Goal: Check status: Check status

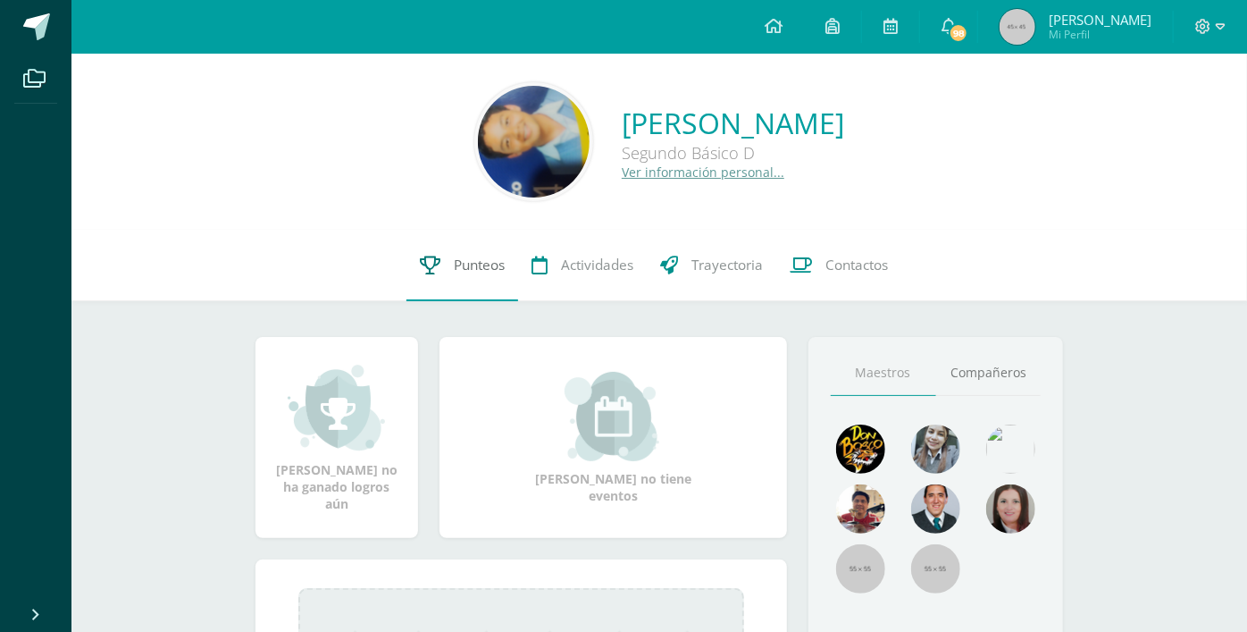
click at [483, 260] on span "Punteos" at bounding box center [479, 265] width 51 height 19
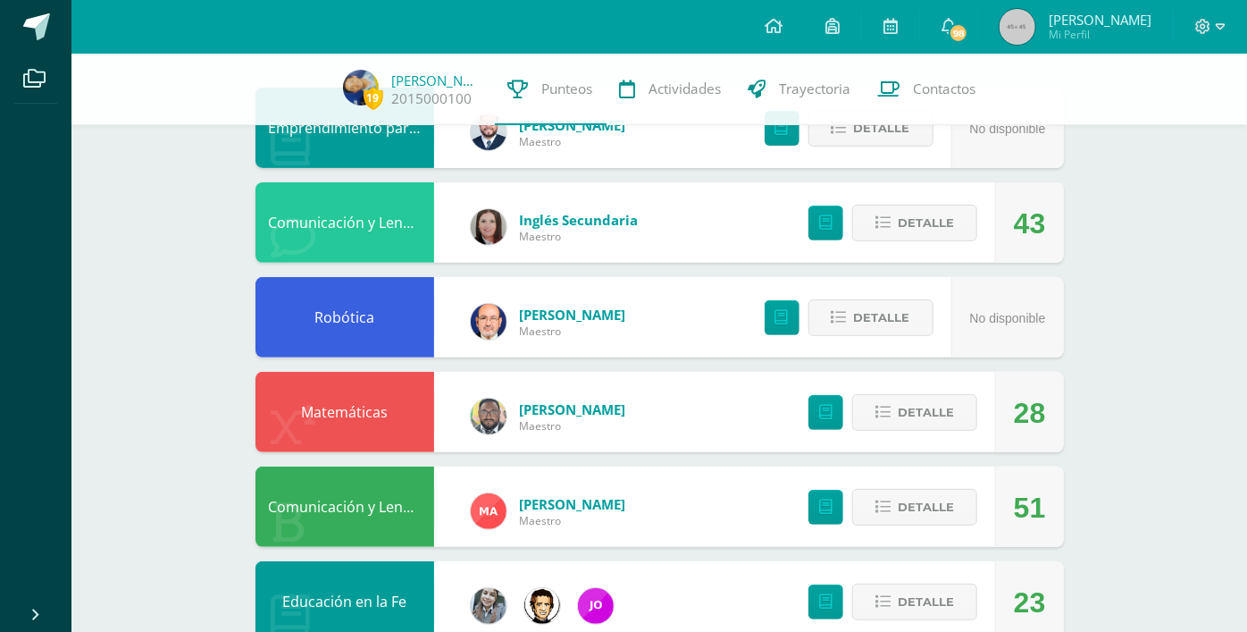
scroll to position [227, 0]
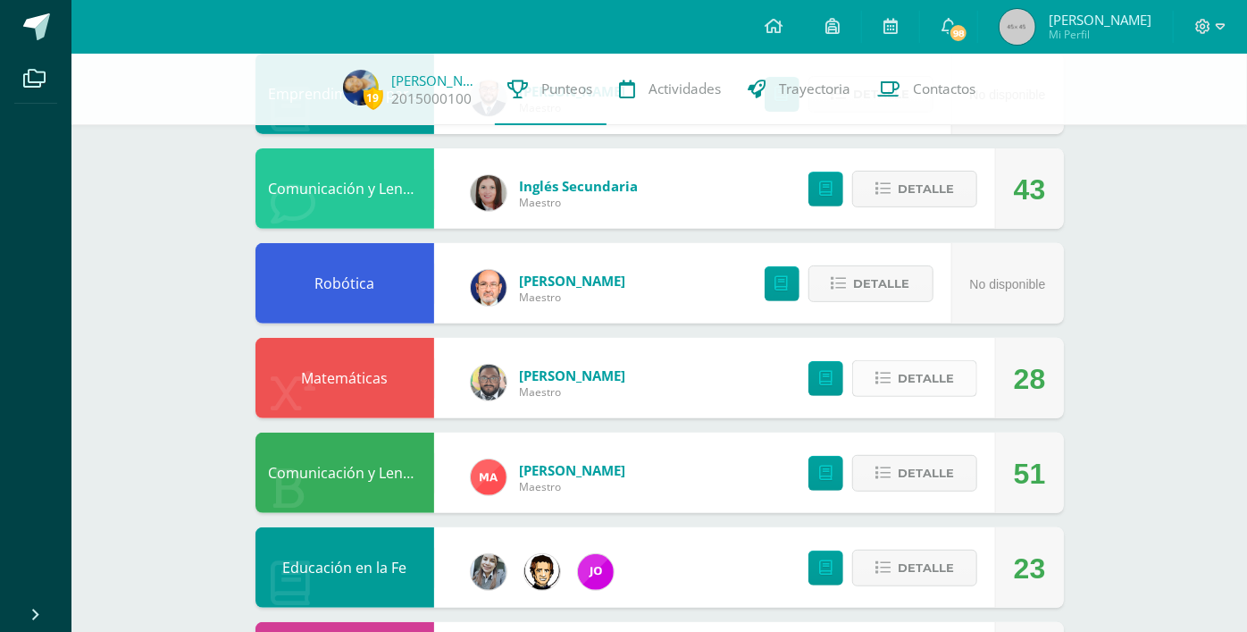
click at [887, 378] on icon at bounding box center [883, 378] width 15 height 15
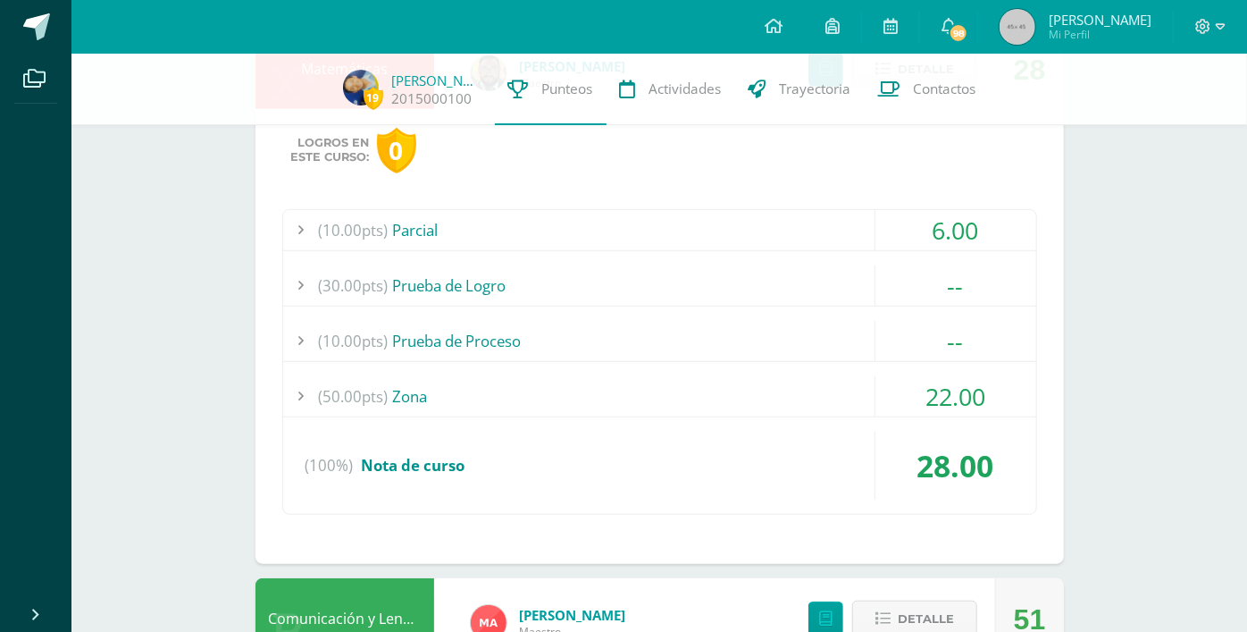
scroll to position [544, 0]
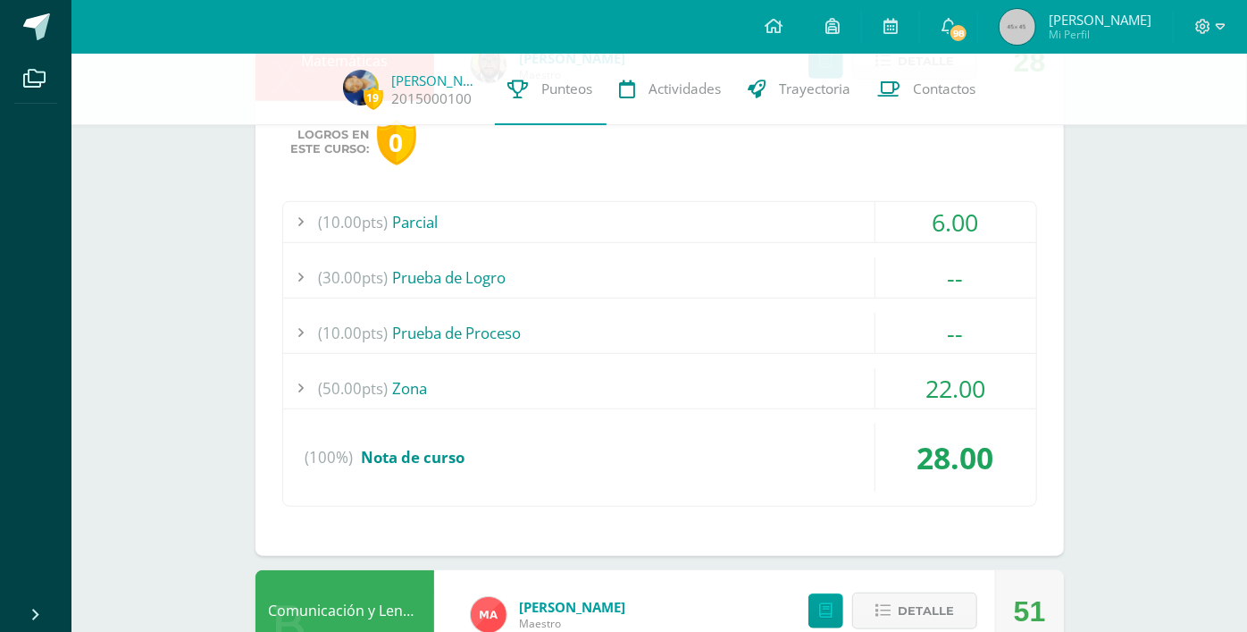
click at [302, 384] on div at bounding box center [301, 388] width 36 height 40
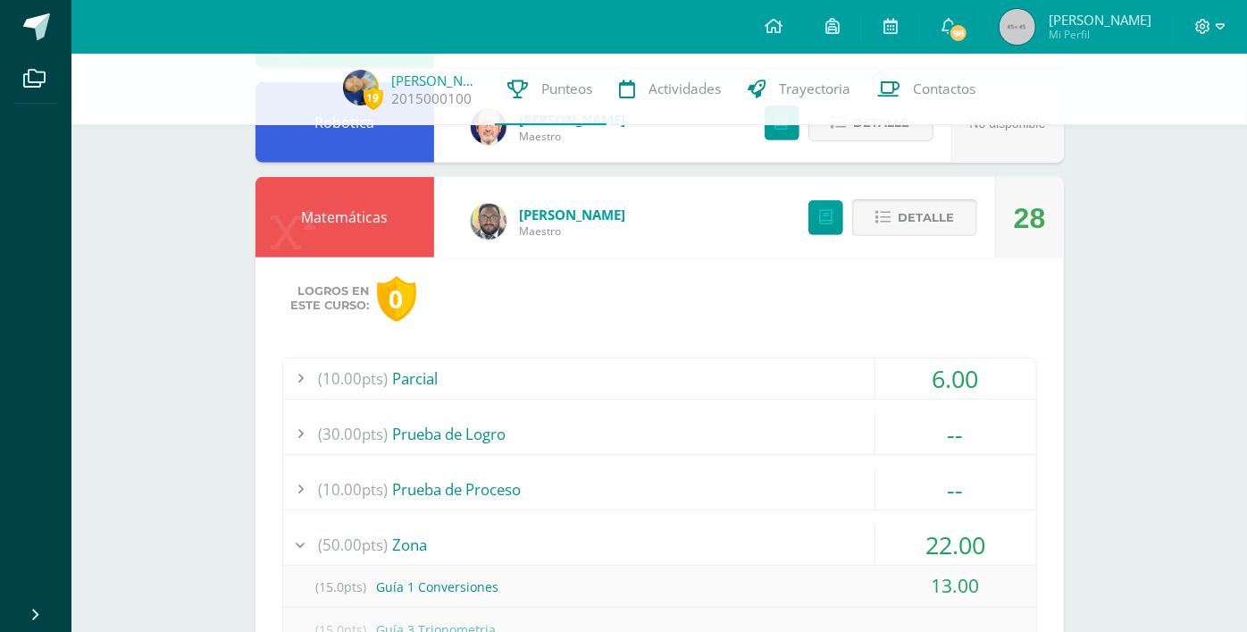
scroll to position [385, 0]
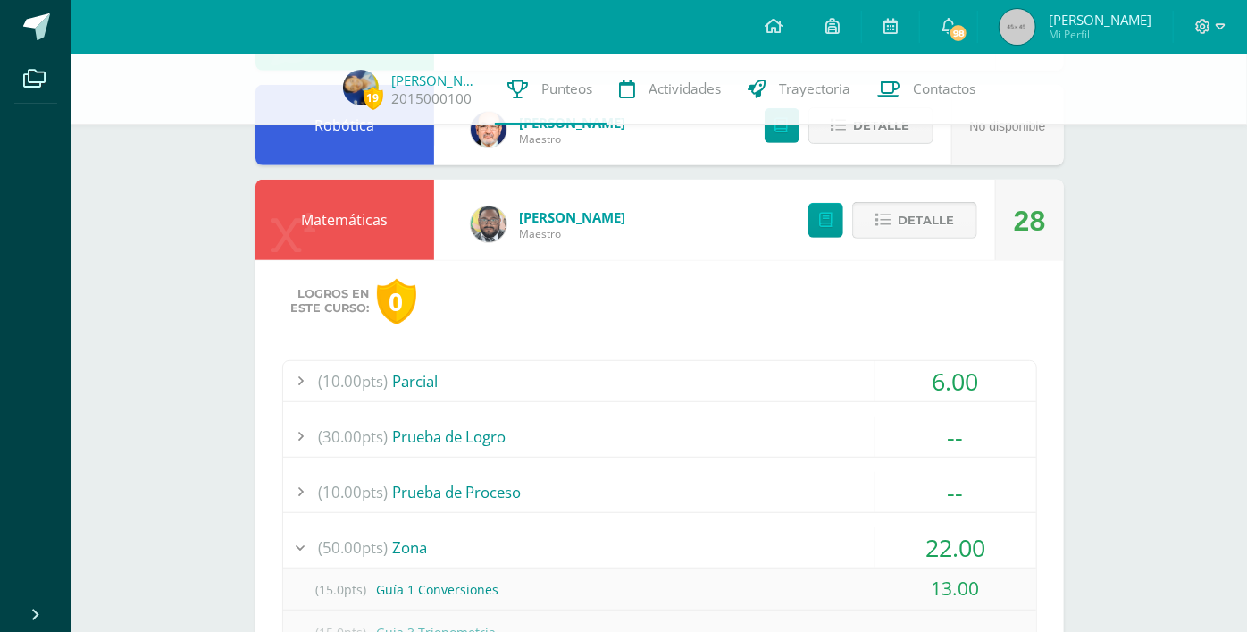
click at [882, 221] on icon at bounding box center [883, 220] width 15 height 15
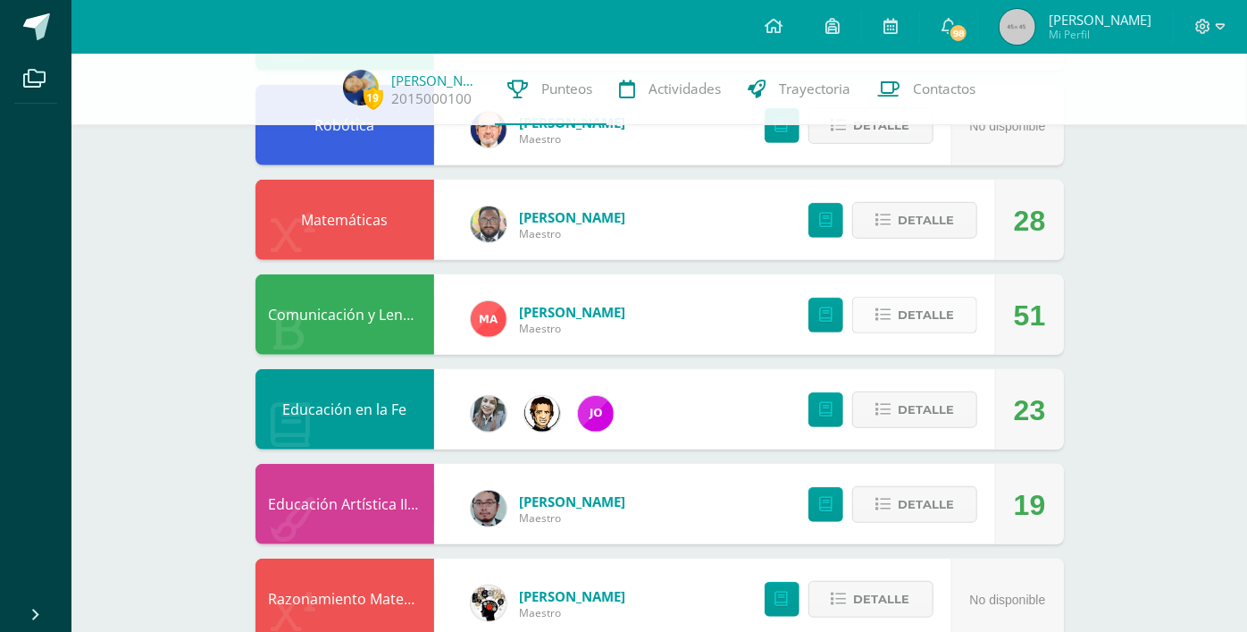
click at [876, 312] on icon at bounding box center [883, 314] width 15 height 15
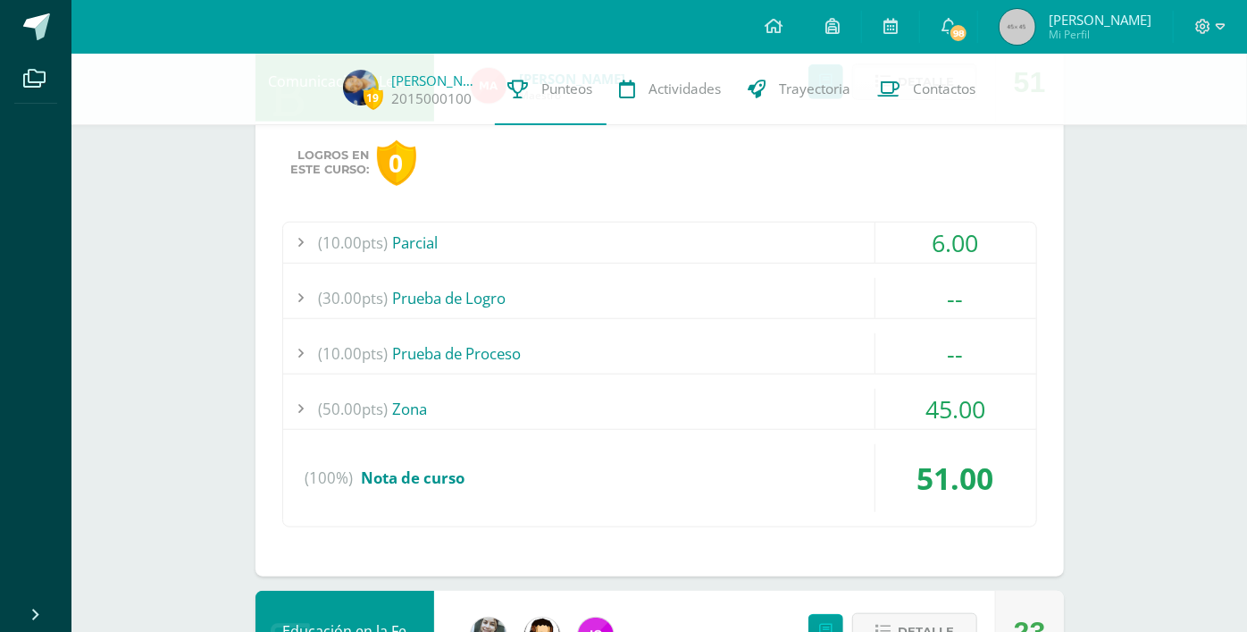
scroll to position [628, 0]
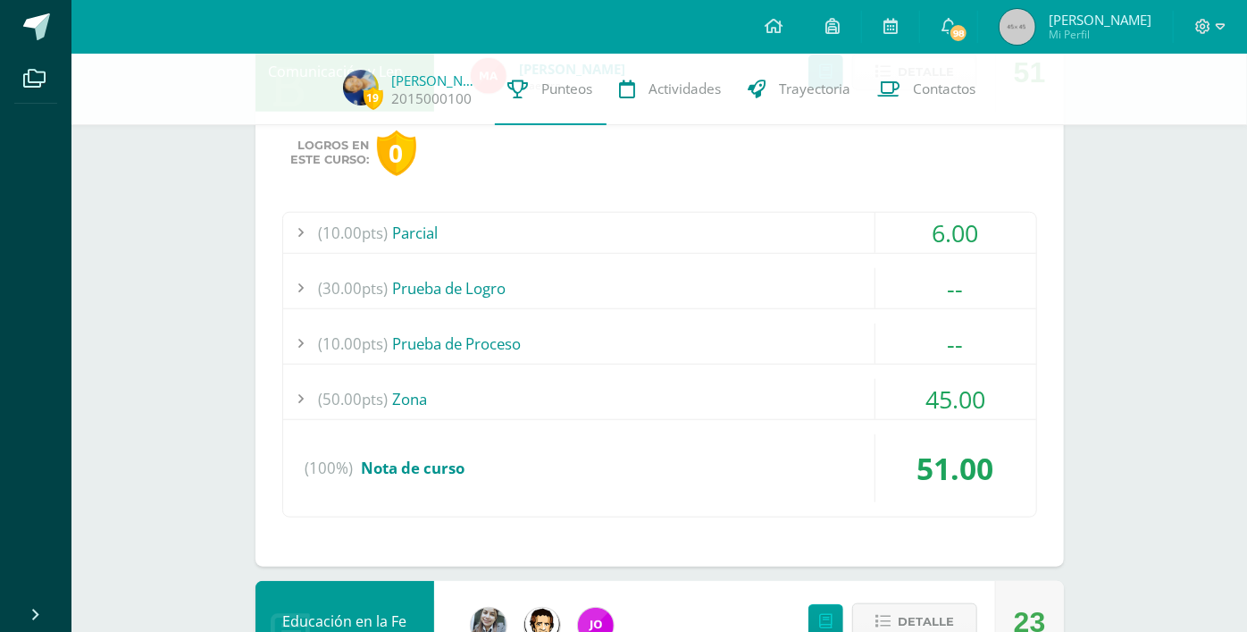
click at [303, 391] on div at bounding box center [301, 399] width 36 height 40
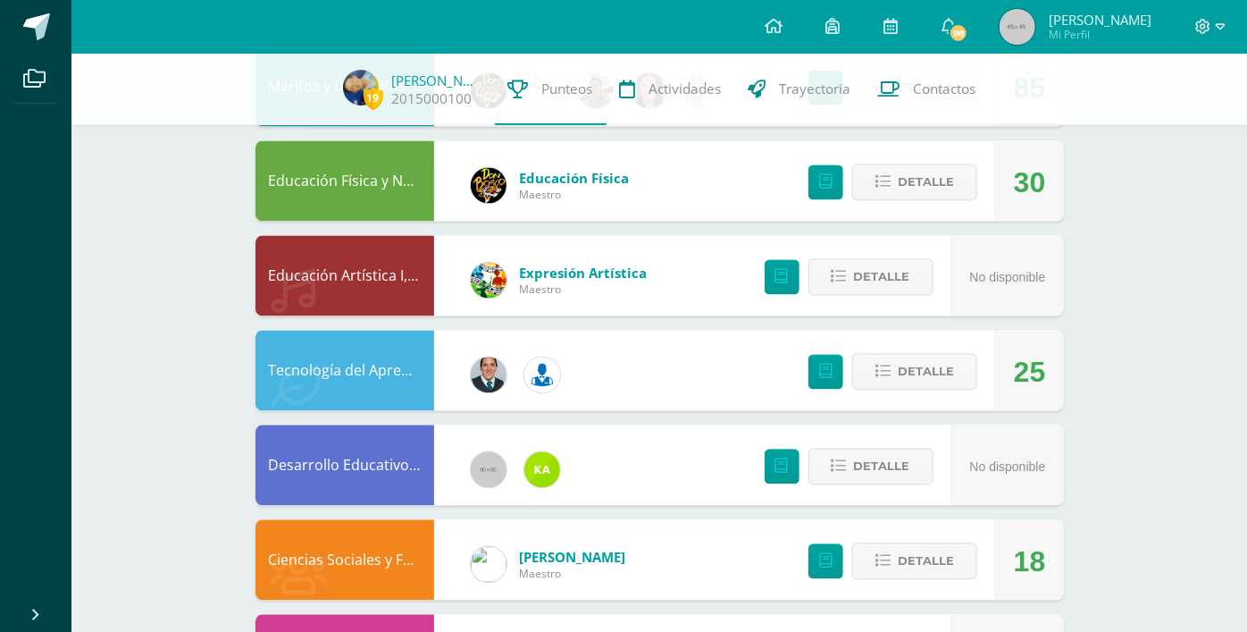
scroll to position [1813, 0]
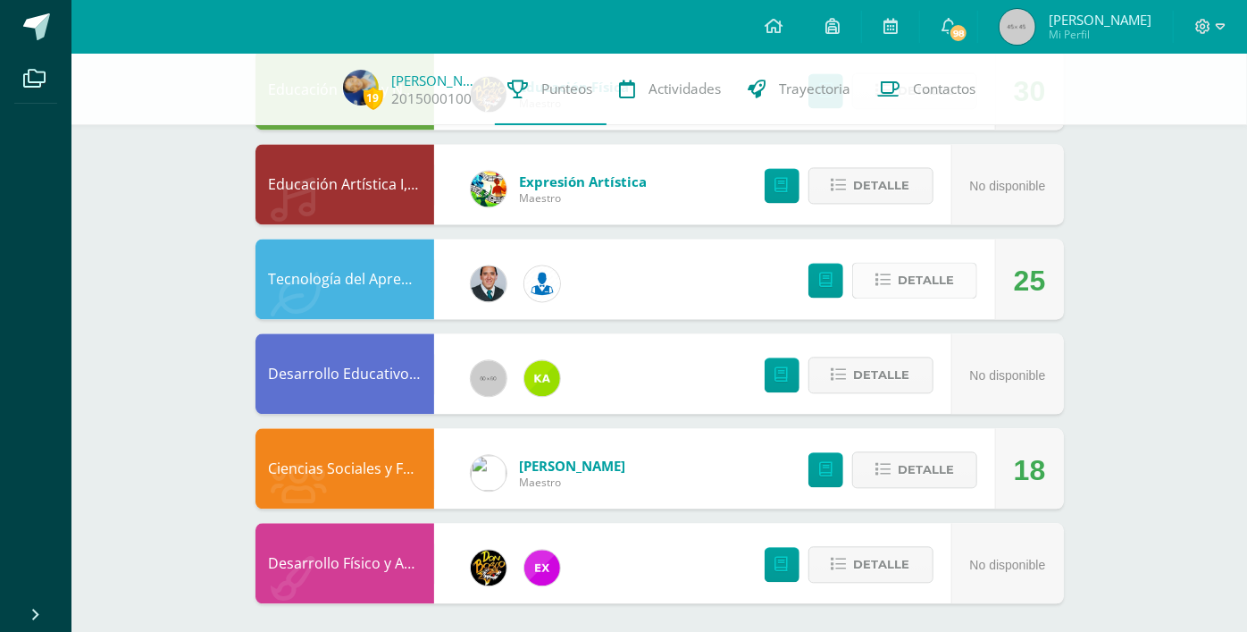
click at [887, 272] on icon at bounding box center [883, 279] width 15 height 15
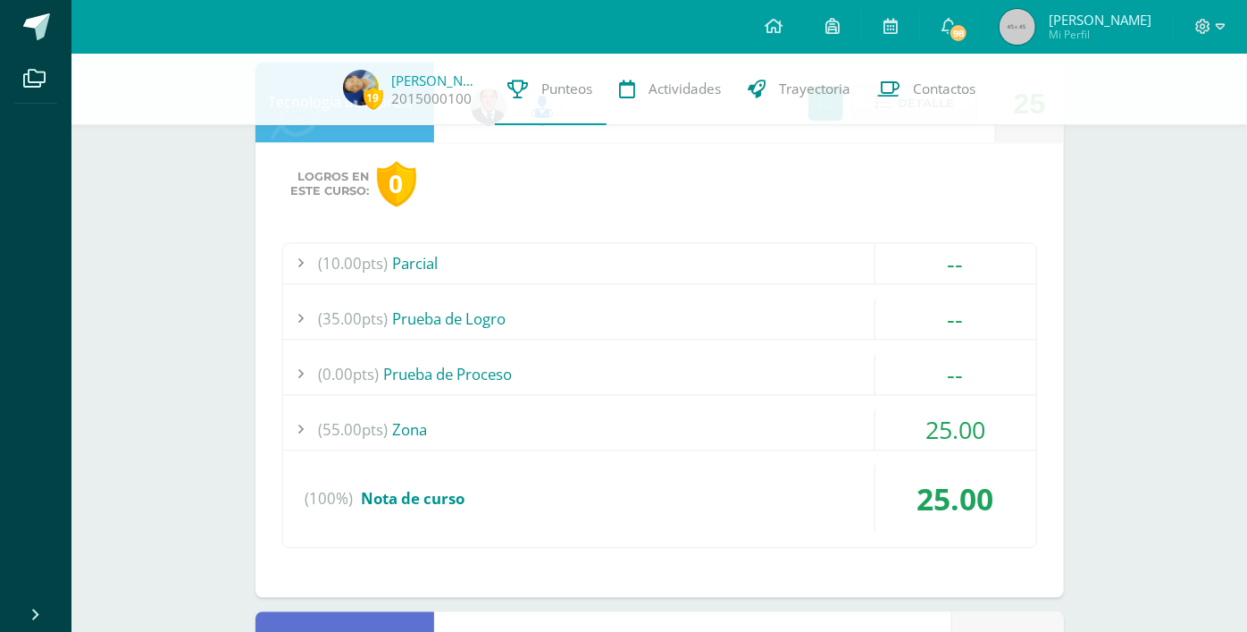
click at [306, 425] on div at bounding box center [301, 429] width 36 height 40
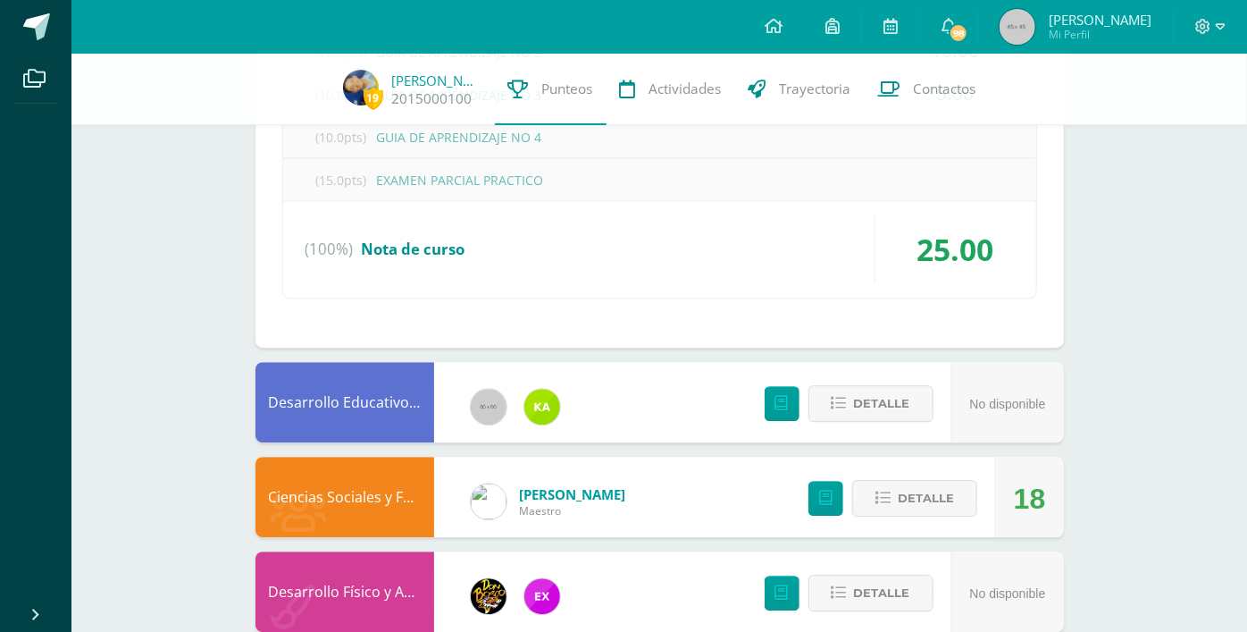
scroll to position [2396, 0]
